Goal: Information Seeking & Learning: Find specific fact

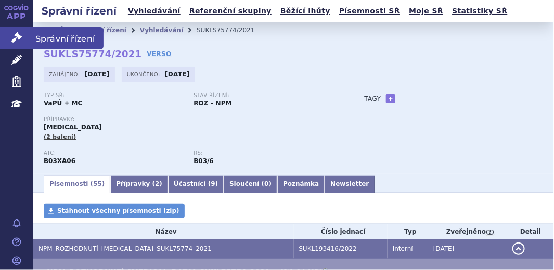
click at [5, 36] on link "Správní řízení" at bounding box center [16, 38] width 33 height 22
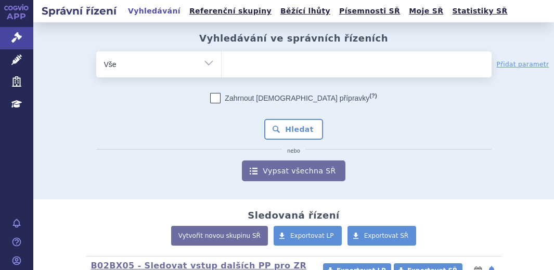
click at [250, 54] on ul at bounding box center [356, 62] width 270 height 22
click at [221, 54] on select at bounding box center [221, 64] width 1 height 26
click at [248, 61] on ul at bounding box center [356, 62] width 270 height 22
click at [221, 61] on select at bounding box center [221, 64] width 1 height 26
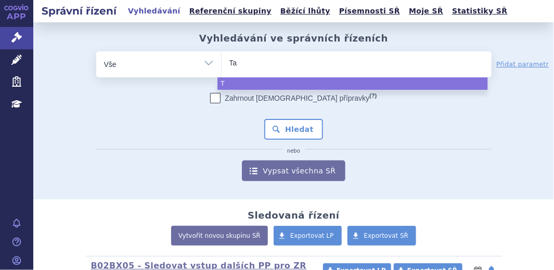
type input "Tav"
type input "Tavn"
type input "Tavne"
type input "Tavneo"
type input "Tavneos"
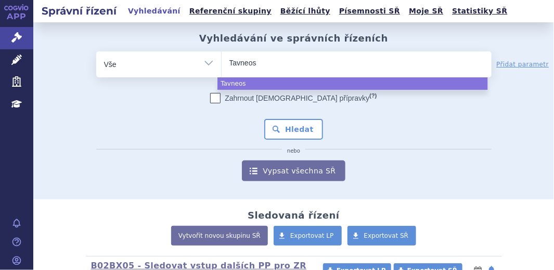
select select "Tavneos"
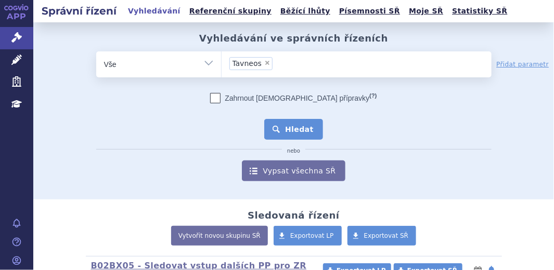
click at [284, 132] on button "Hledat" at bounding box center [293, 129] width 59 height 21
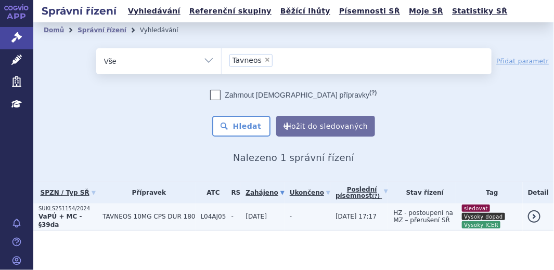
click at [84, 218] on p "VaPÚ + MC - §39da" at bounding box center [67, 221] width 59 height 17
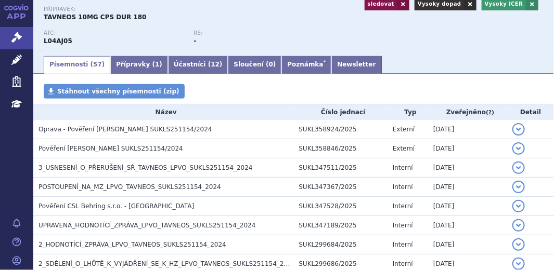
scroll to position [141, 0]
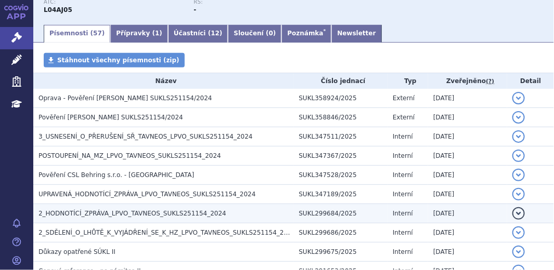
click at [217, 214] on h3 "2_HODNOTÍCÍ_ZPRÁVA_LPVO_TAVNEOS_SUKLS251154_2024" at bounding box center [165, 213] width 255 height 10
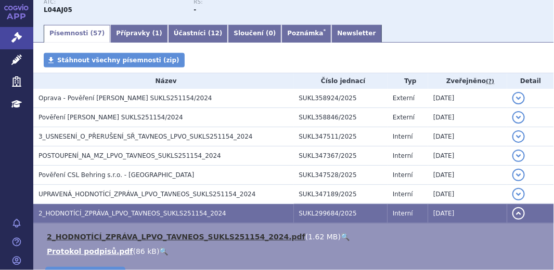
click at [242, 235] on link "2_HODNOTÍCÍ_ZPRÁVA_LPVO_TAVNEOS_SUKLS251154_2024.pdf" at bounding box center [176, 237] width 258 height 8
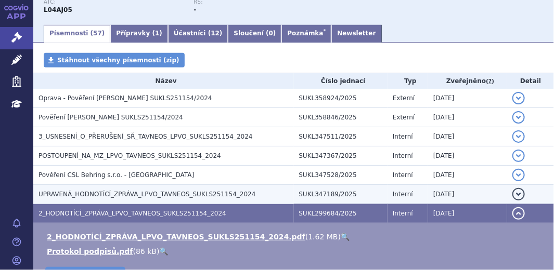
click at [204, 191] on span "UPRAVENÁ_HODNOTÍCÍ_ZPRÁVA_LPVO_TAVNEOS_SUKLS251154_2024" at bounding box center [146, 194] width 217 height 7
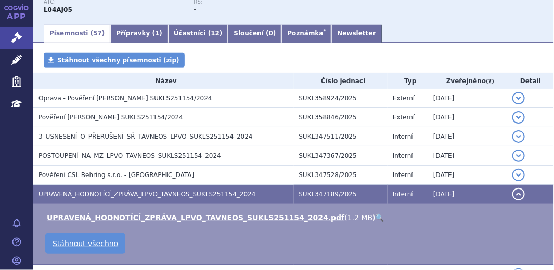
click at [375, 219] on link "🔍" at bounding box center [379, 218] width 9 height 8
